Goal: Task Accomplishment & Management: Use online tool/utility

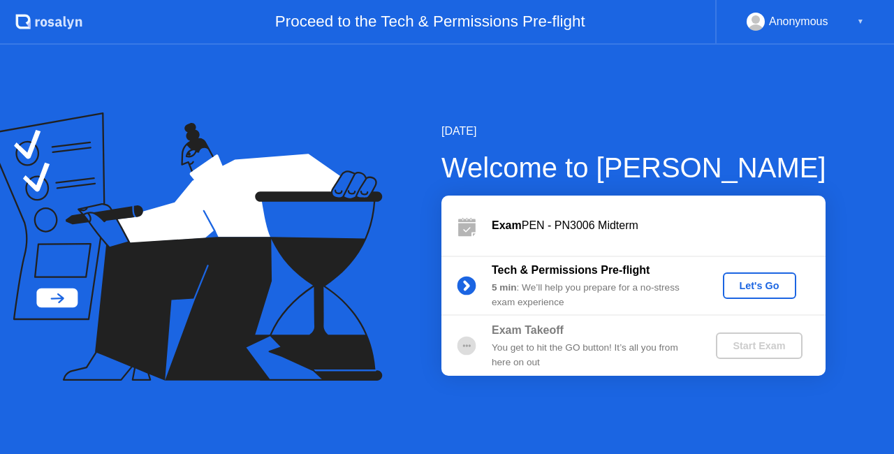
click at [768, 282] on div "Let's Go" at bounding box center [759, 285] width 62 height 11
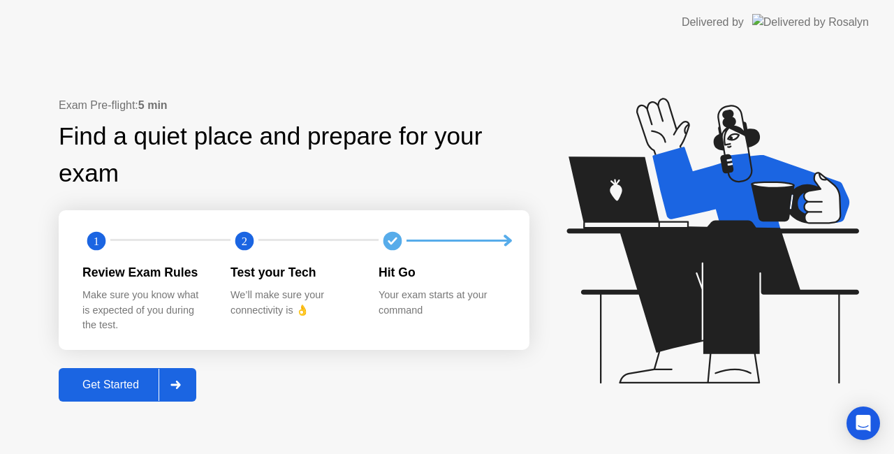
click at [119, 382] on div "Get Started" at bounding box center [111, 384] width 96 height 13
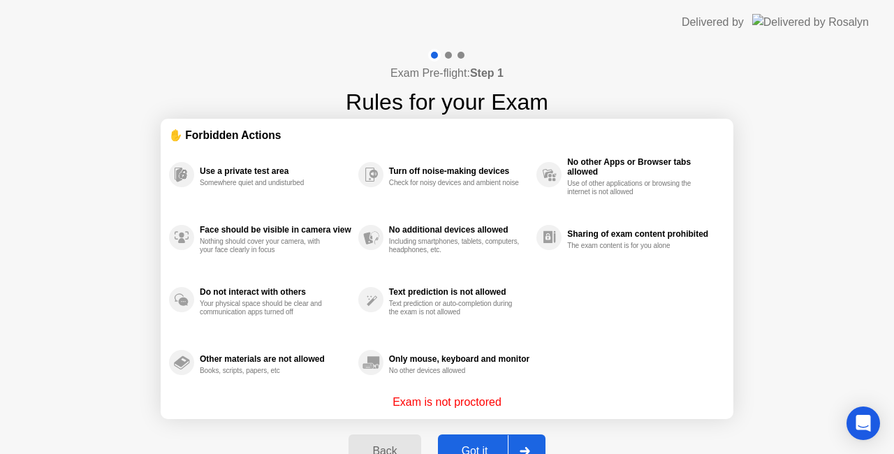
click at [531, 436] on div at bounding box center [525, 451] width 34 height 32
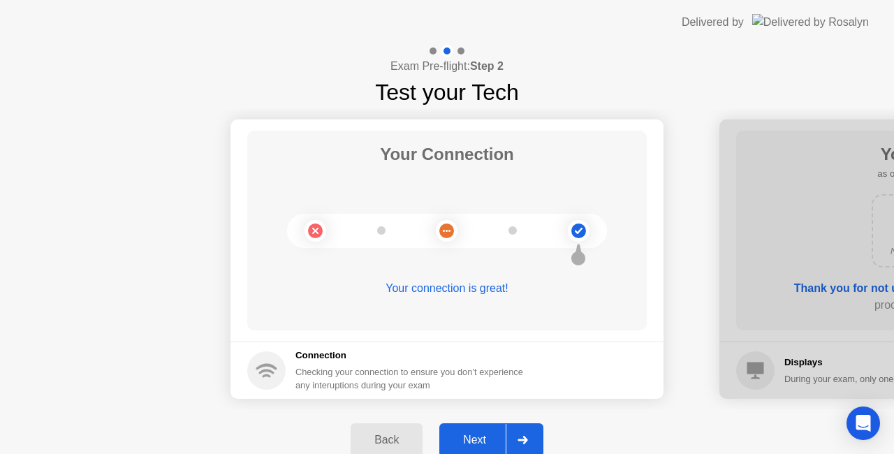
click at [482, 436] on div "Next" at bounding box center [474, 440] width 62 height 13
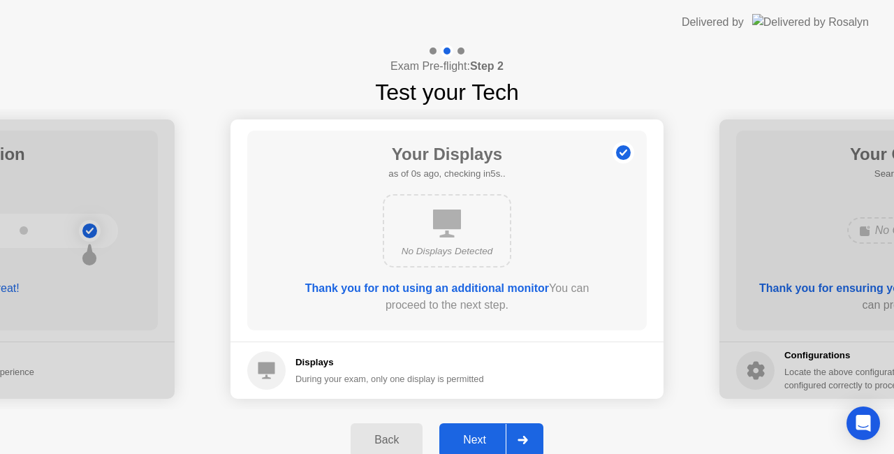
click at [526, 434] on div at bounding box center [522, 440] width 34 height 32
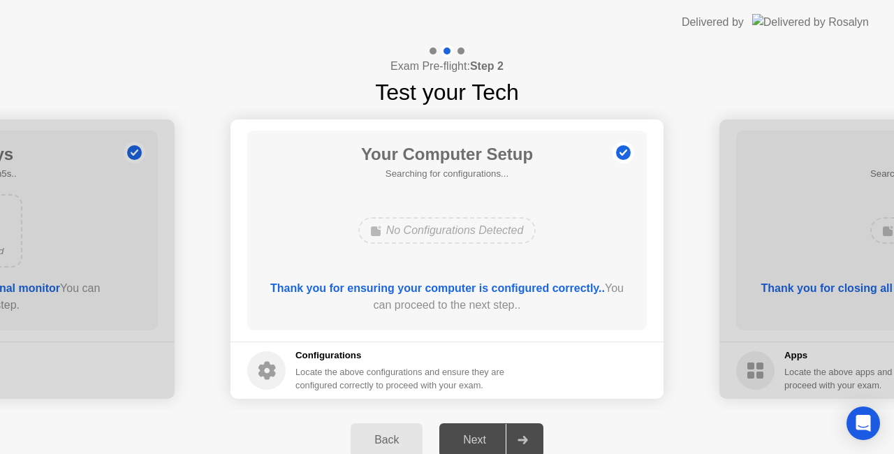
click at [536, 436] on div at bounding box center [522, 440] width 34 height 32
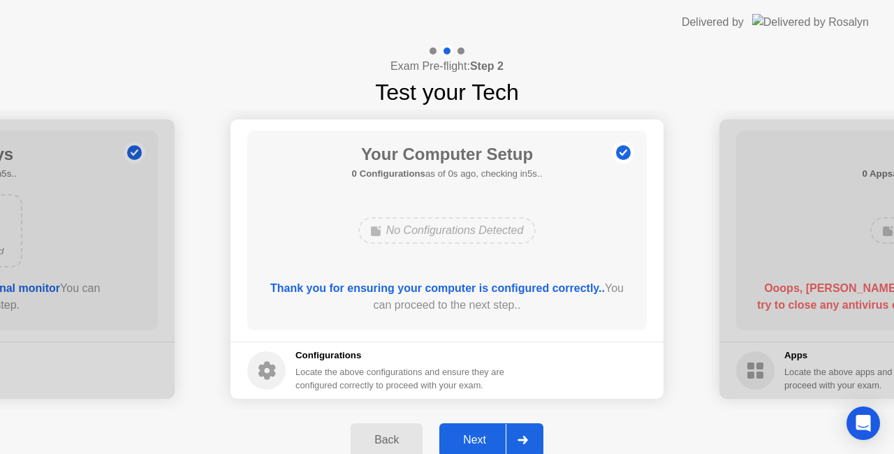
click at [533, 435] on div at bounding box center [522, 440] width 34 height 32
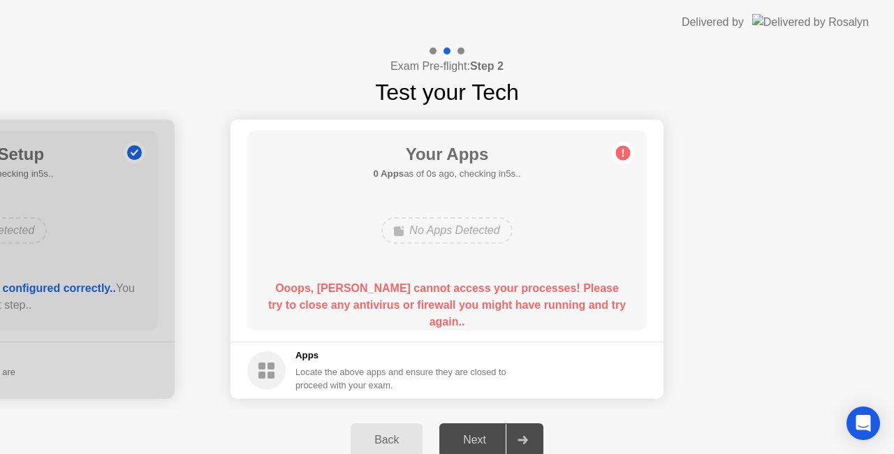
click at [406, 263] on div "Your Apps 0 Apps as of 0s ago, checking in5s.. No Apps Detected Ooops, [PERSON_…" at bounding box center [446, 231] width 399 height 200
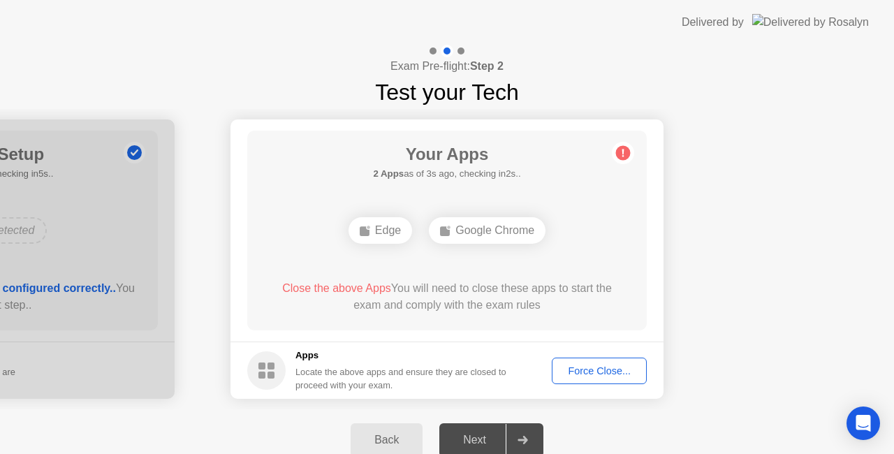
click at [593, 362] on button "Force Close..." at bounding box center [598, 370] width 95 height 27
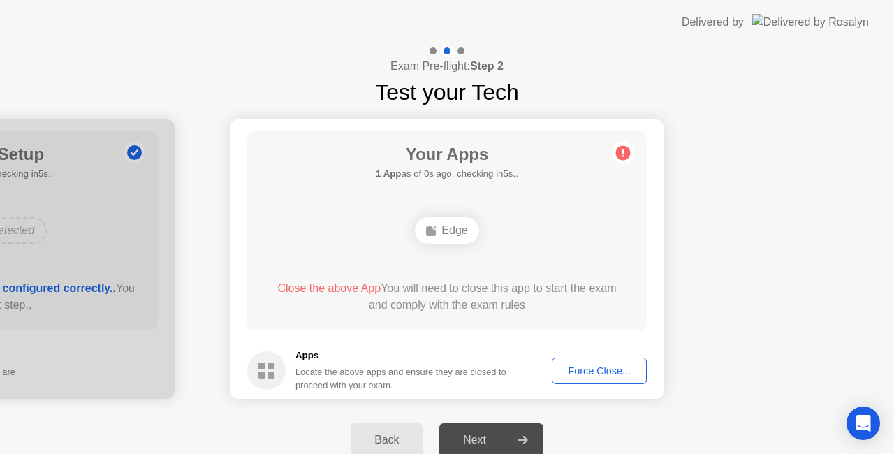
click at [570, 371] on div "Force Close..." at bounding box center [598, 370] width 85 height 11
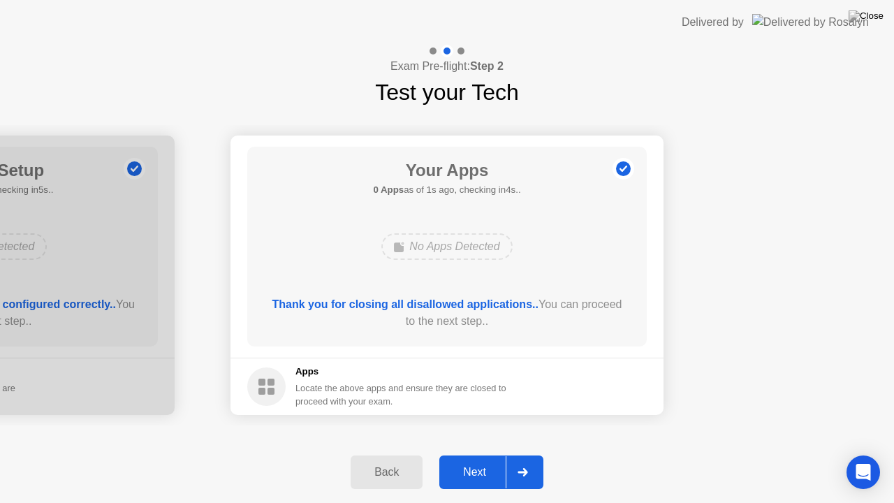
click at [524, 453] on div at bounding box center [522, 472] width 34 height 32
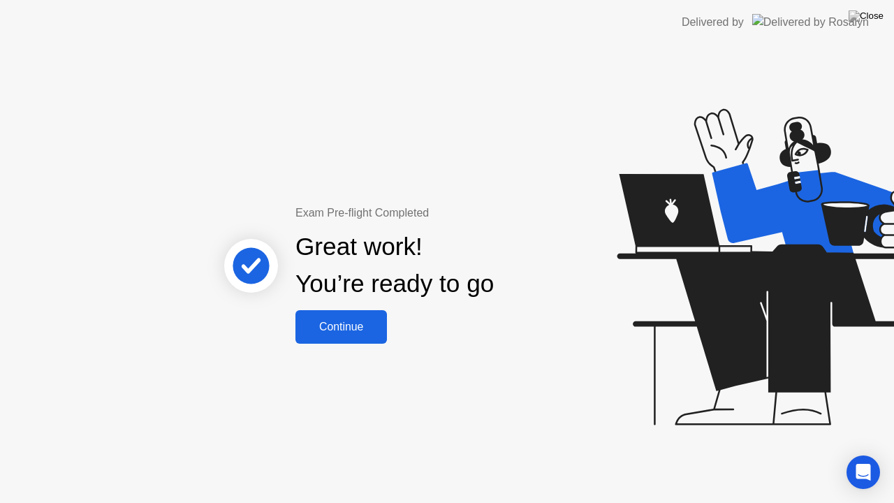
click at [366, 323] on div "Continue" at bounding box center [340, 326] width 83 height 13
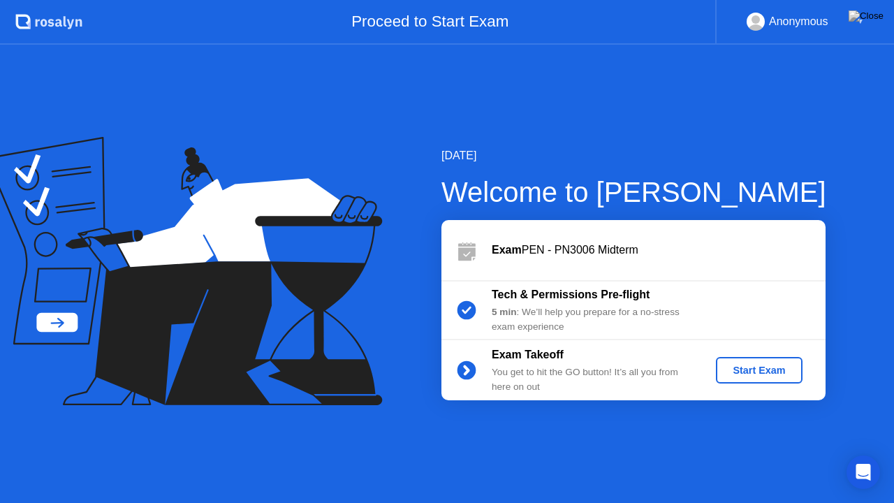
click at [752, 370] on div "Start Exam" at bounding box center [758, 369] width 75 height 11
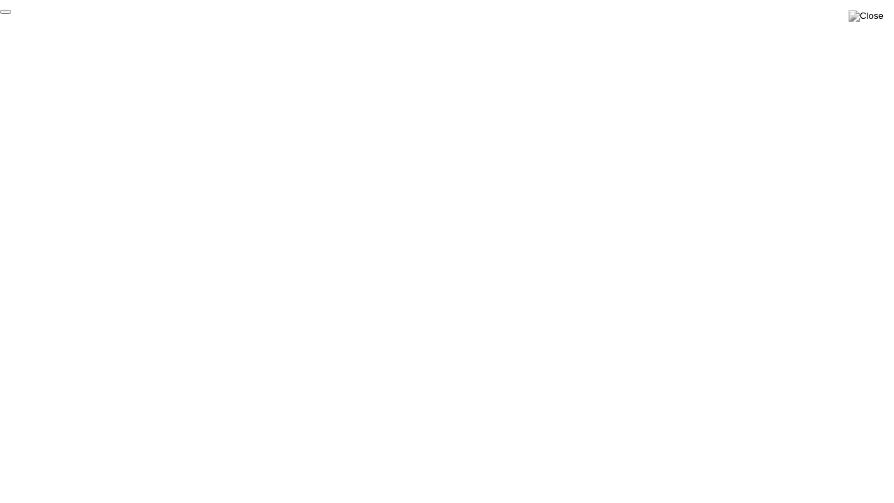
click at [11, 14] on button "End Proctoring Session" at bounding box center [5, 12] width 11 height 4
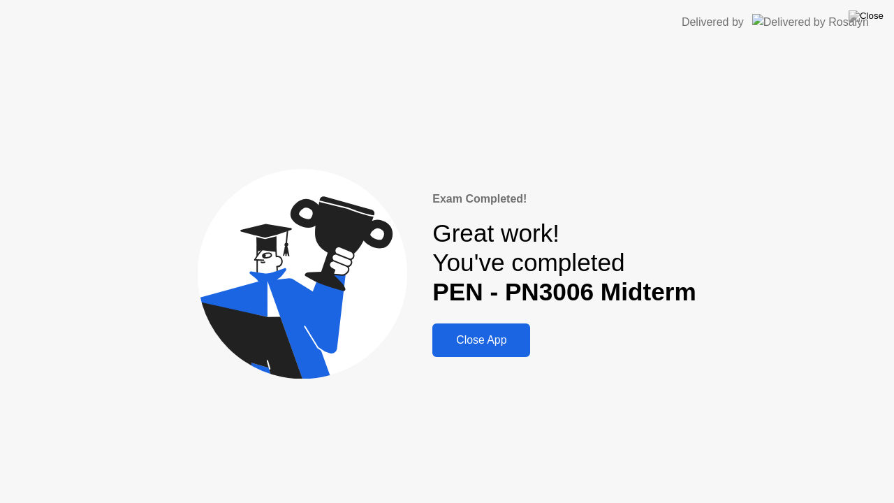
click at [503, 341] on div "Close App" at bounding box center [480, 340] width 89 height 13
